Goal: Task Accomplishment & Management: Use online tool/utility

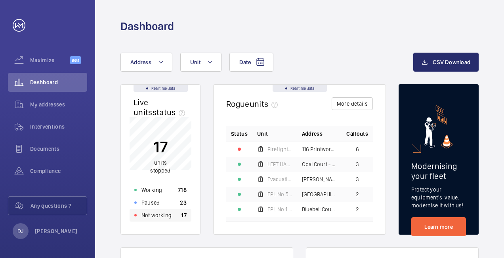
click at [166, 219] on p "Not working" at bounding box center [156, 216] width 30 height 8
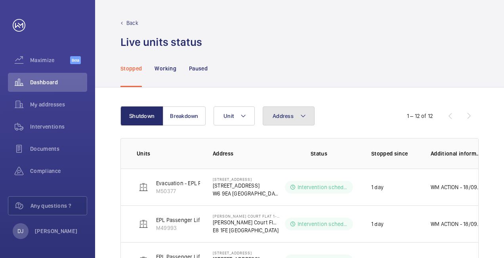
click at [281, 119] on span "Address" at bounding box center [283, 116] width 21 height 6
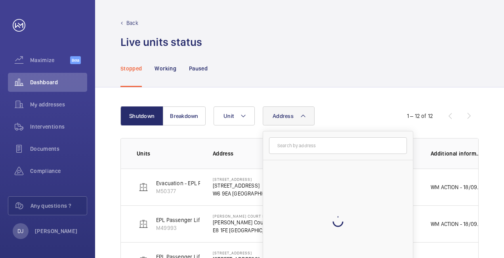
click at [299, 147] on input "text" at bounding box center [338, 146] width 138 height 17
type input "rm8 1nb"
